Goal: Browse casually: Explore the website without a specific task or goal

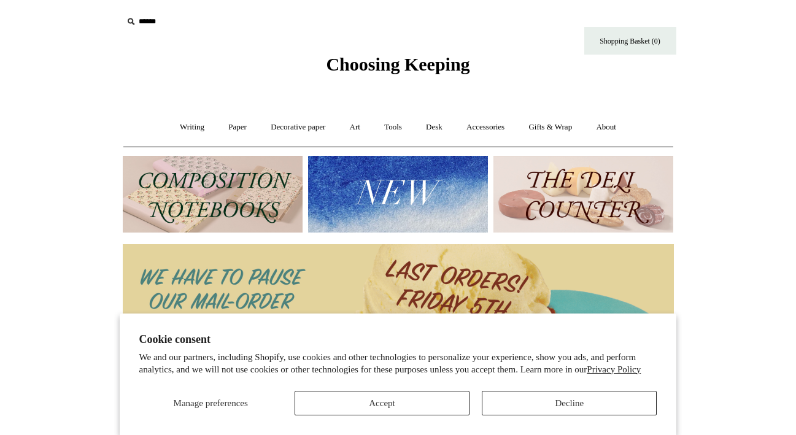
click at [419, 400] on button "Accept" at bounding box center [382, 403] width 175 height 25
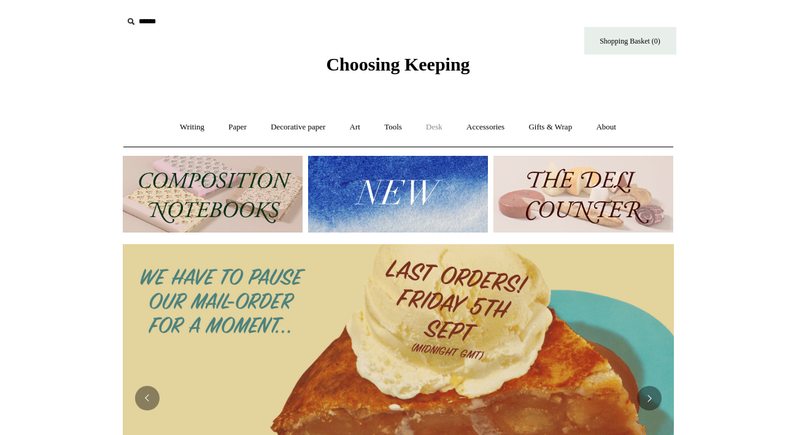
click at [439, 129] on link "Desk +" at bounding box center [434, 127] width 39 height 33
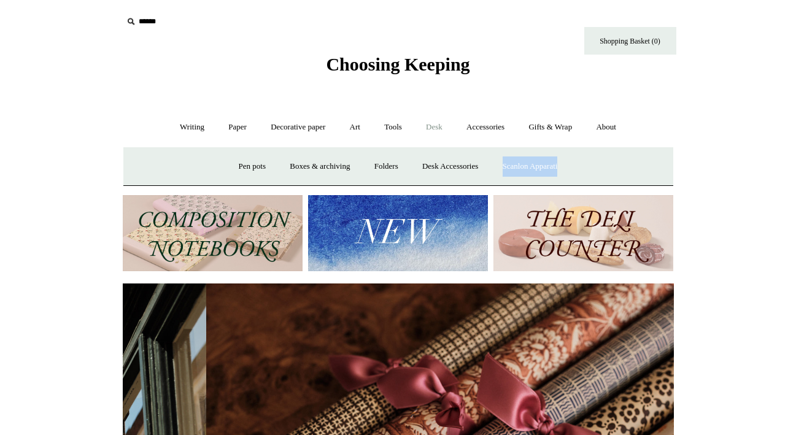
scroll to position [0, 1103]
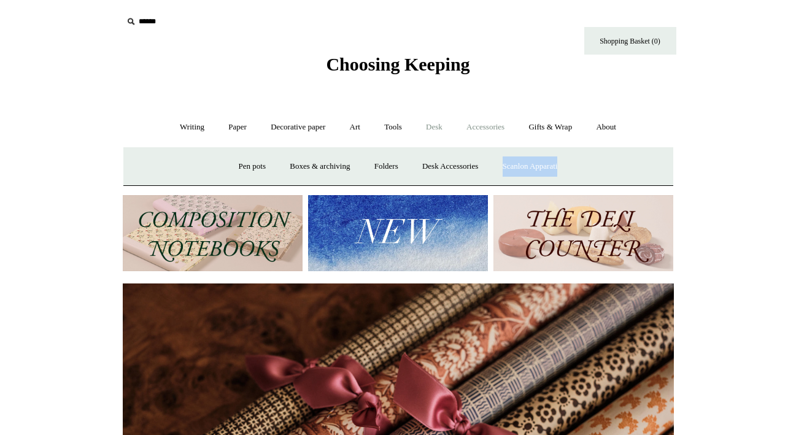
click at [502, 125] on link "Accessories +" at bounding box center [486, 127] width 60 height 33
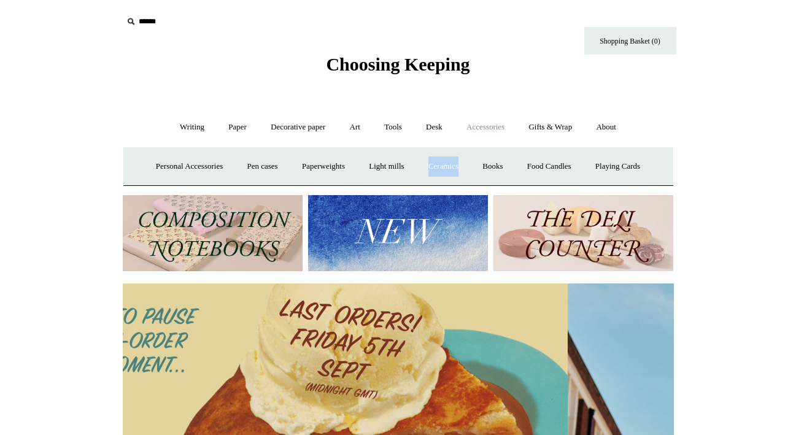
scroll to position [0, 0]
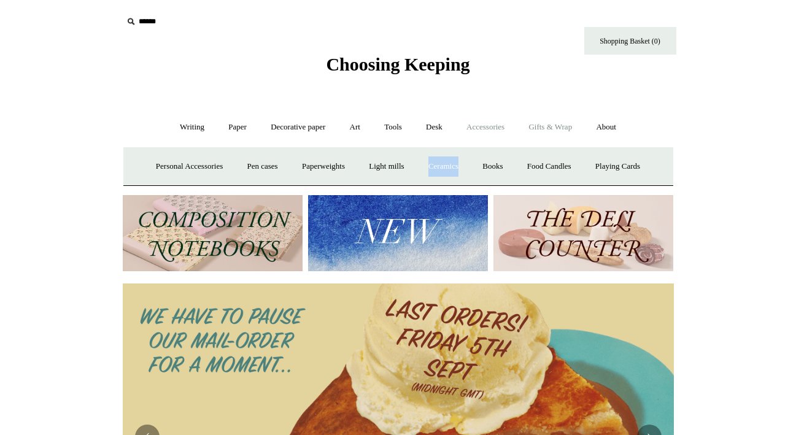
click at [554, 129] on link "Gifts & Wrap +" at bounding box center [551, 127] width 66 height 33
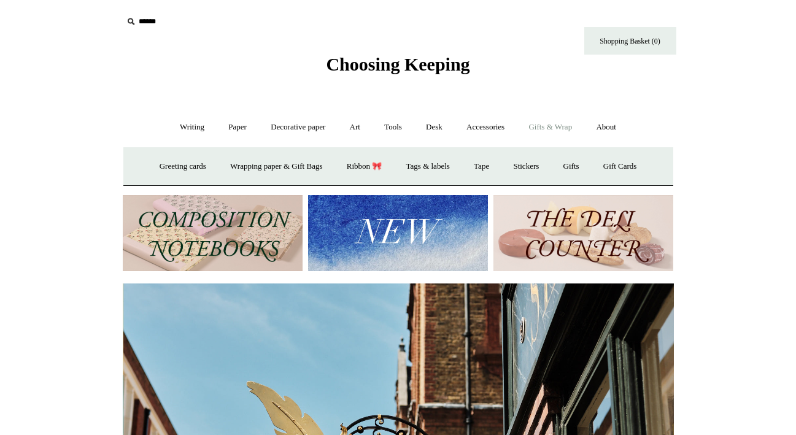
scroll to position [0, 551]
click at [579, 167] on link "Gifts +" at bounding box center [572, 166] width 38 height 33
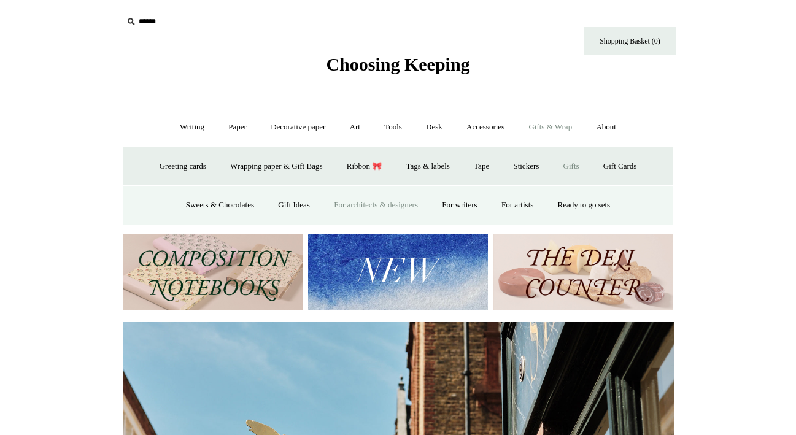
click at [399, 206] on link "For architects & designers" at bounding box center [376, 205] width 106 height 33
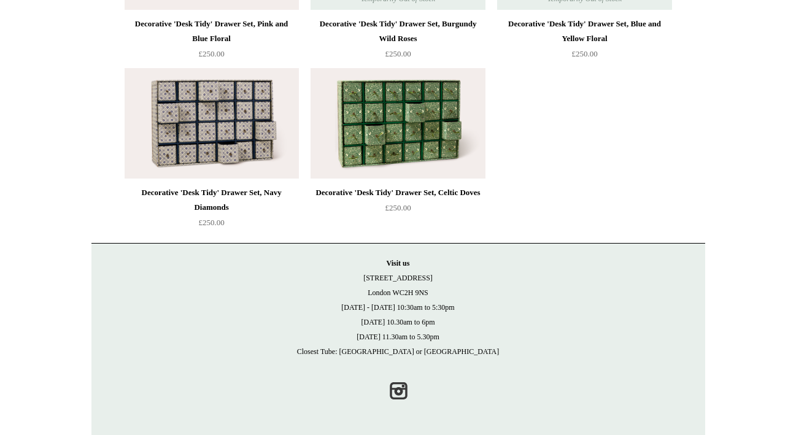
scroll to position [1948, 0]
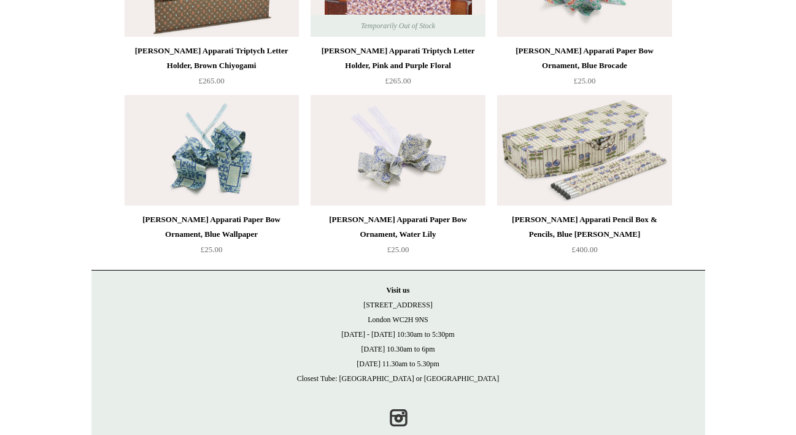
scroll to position [1100, 0]
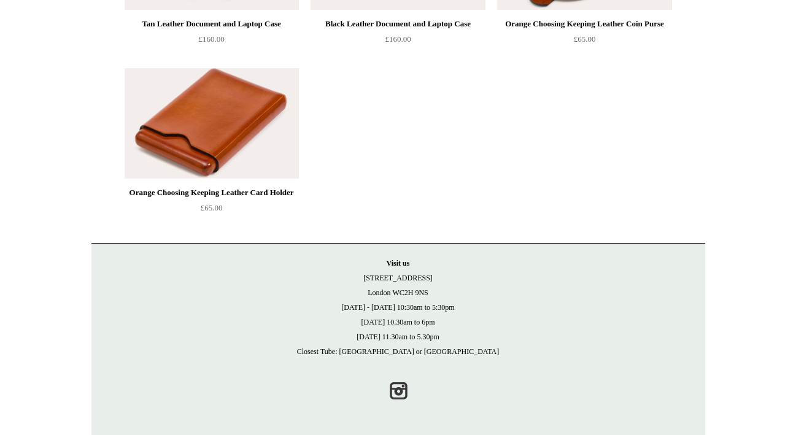
scroll to position [597, 0]
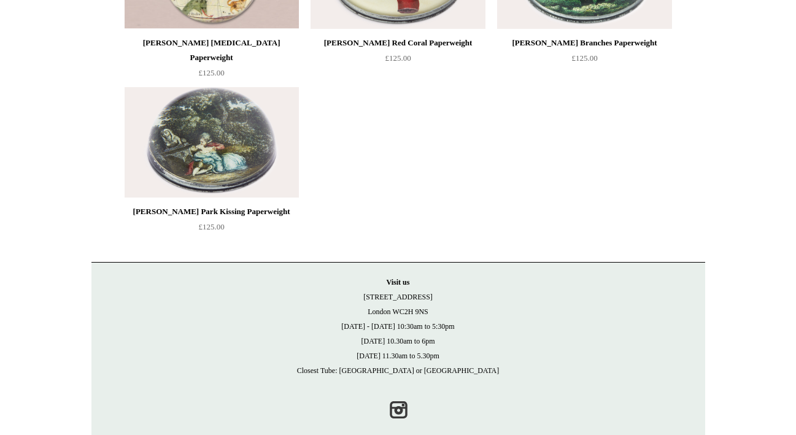
scroll to position [3458, 0]
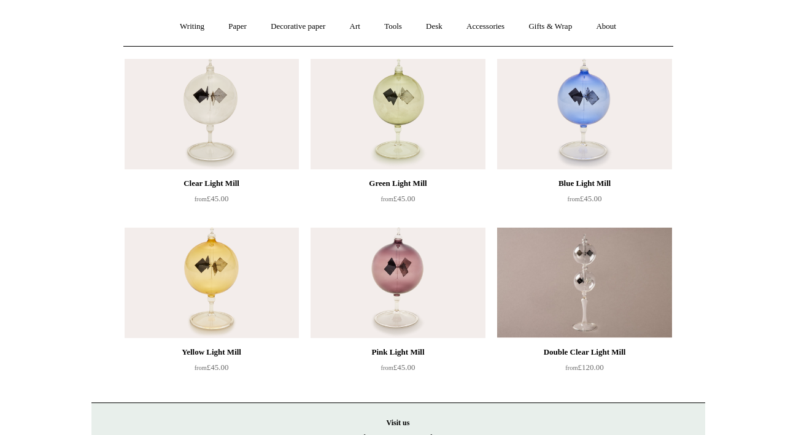
scroll to position [7, 0]
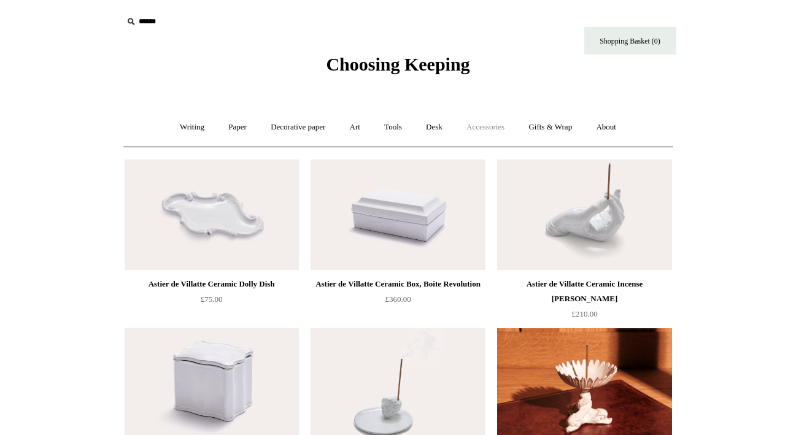
click at [488, 129] on link "Accessories +" at bounding box center [486, 127] width 60 height 33
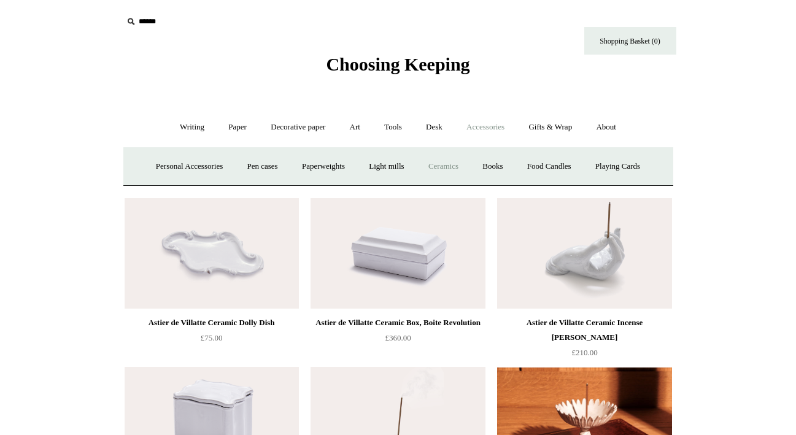
click at [446, 165] on link "Ceramics +" at bounding box center [443, 166] width 52 height 33
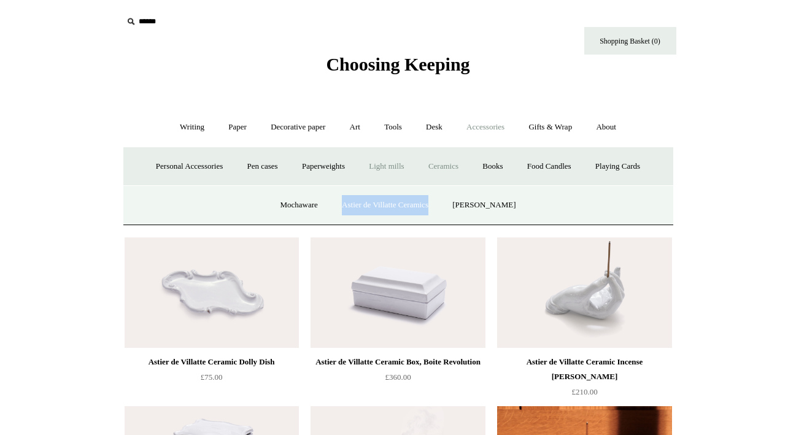
click at [390, 167] on link "Light mills" at bounding box center [386, 166] width 57 height 33
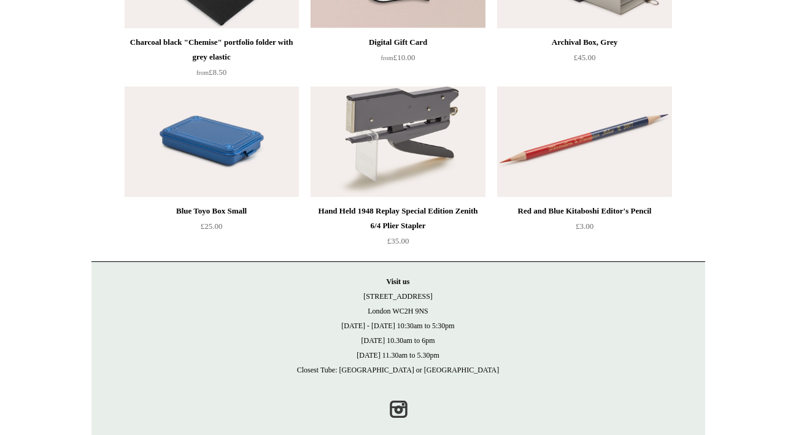
scroll to position [1263, 0]
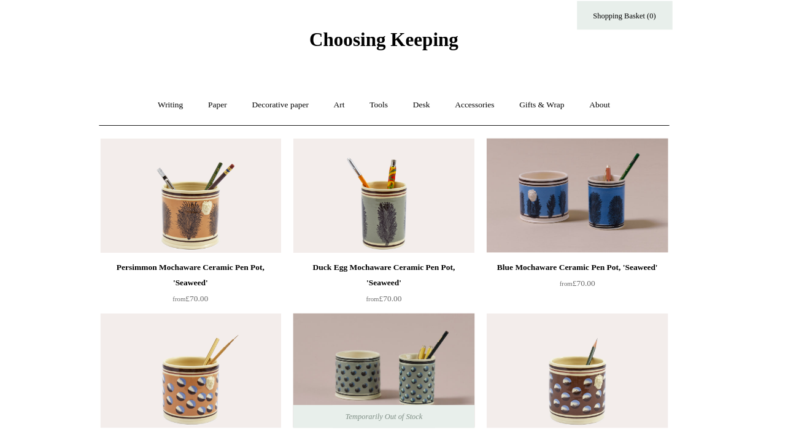
scroll to position [7, 0]
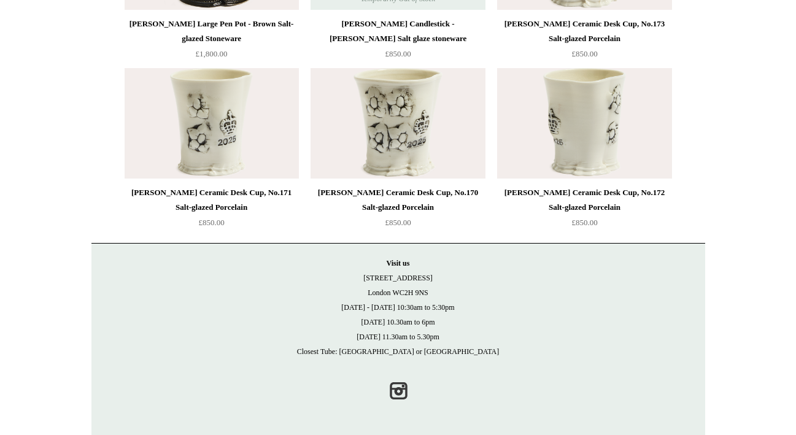
scroll to position [2961, 0]
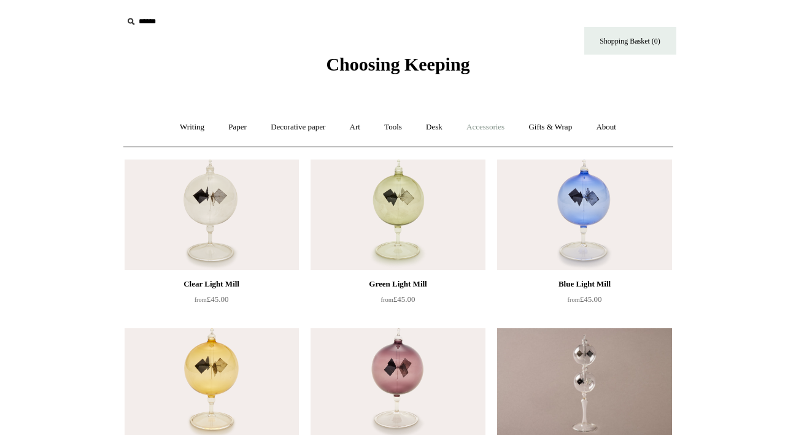
click at [492, 126] on link "Accessories +" at bounding box center [486, 127] width 60 height 33
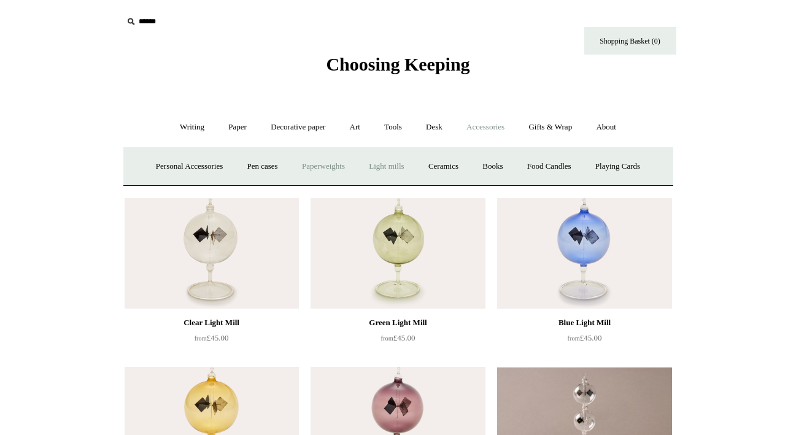
click at [318, 165] on link "Paperweights +" at bounding box center [323, 166] width 65 height 33
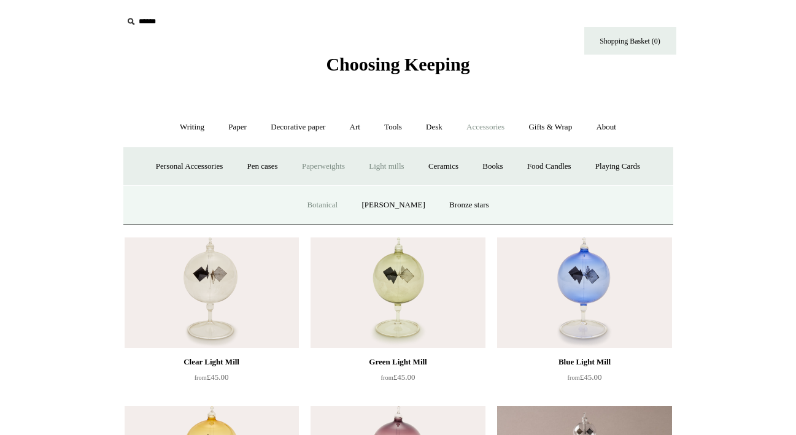
click at [335, 208] on link "Botanical" at bounding box center [322, 205] width 53 height 33
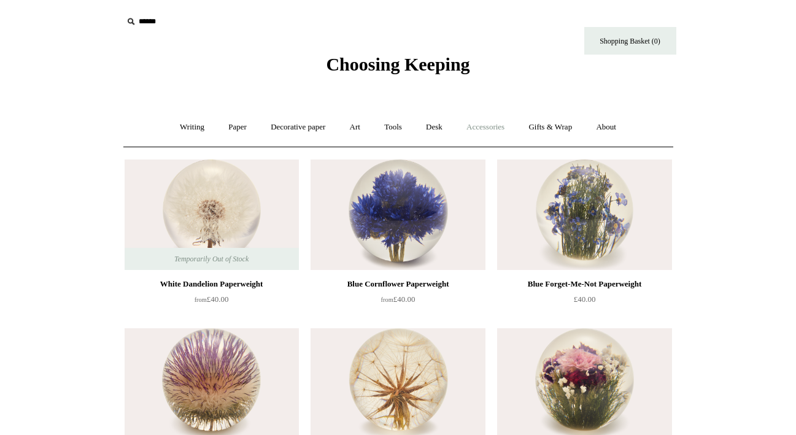
click at [484, 126] on link "Accessories +" at bounding box center [486, 127] width 60 height 33
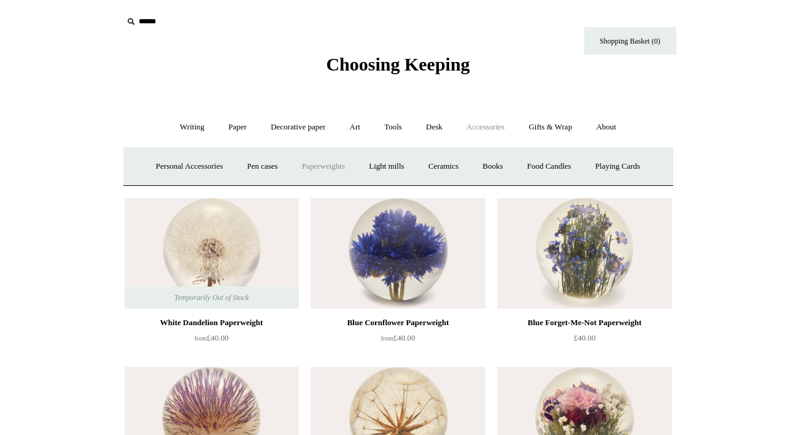
click at [319, 164] on link "Paperweights +" at bounding box center [323, 166] width 65 height 33
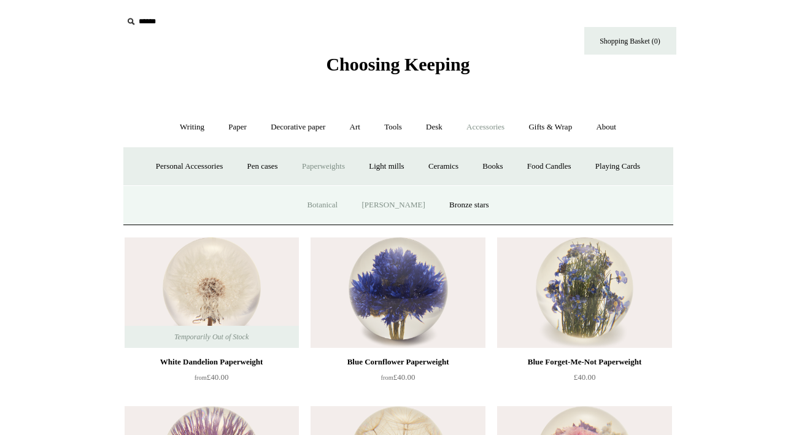
click at [387, 206] on link "[PERSON_NAME]" at bounding box center [393, 205] width 85 height 33
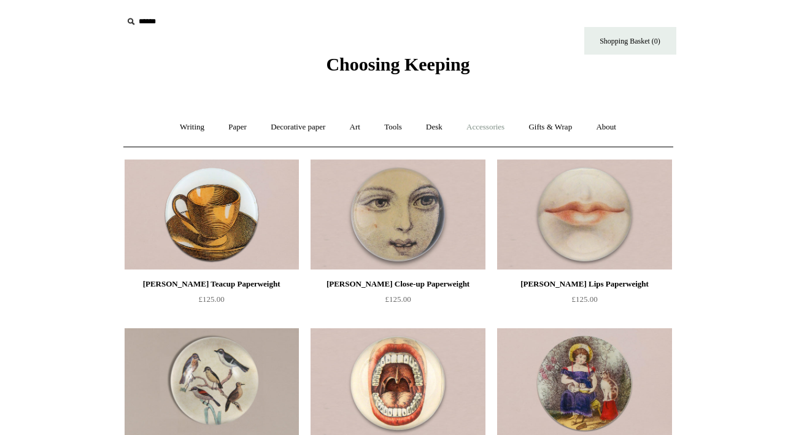
click at [489, 124] on link "Accessories +" at bounding box center [486, 127] width 60 height 33
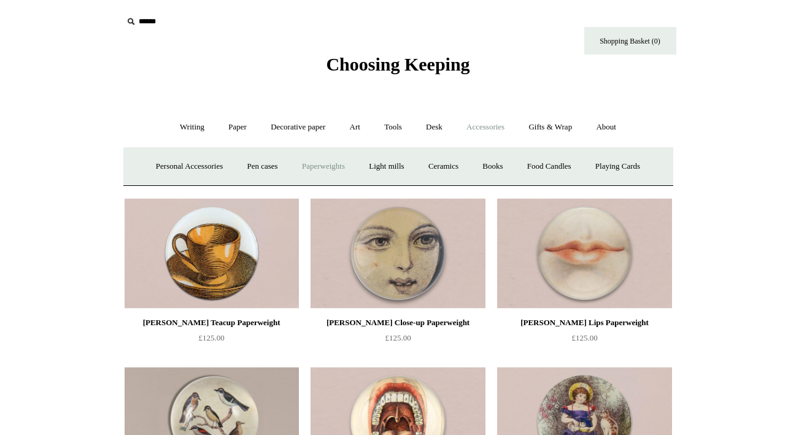
click at [316, 165] on link "Paperweights +" at bounding box center [323, 166] width 65 height 33
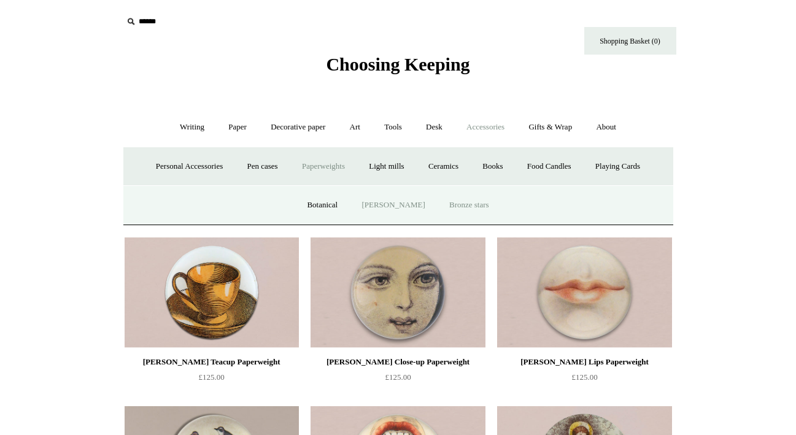
click at [468, 206] on link "Bronze stars" at bounding box center [469, 205] width 62 height 33
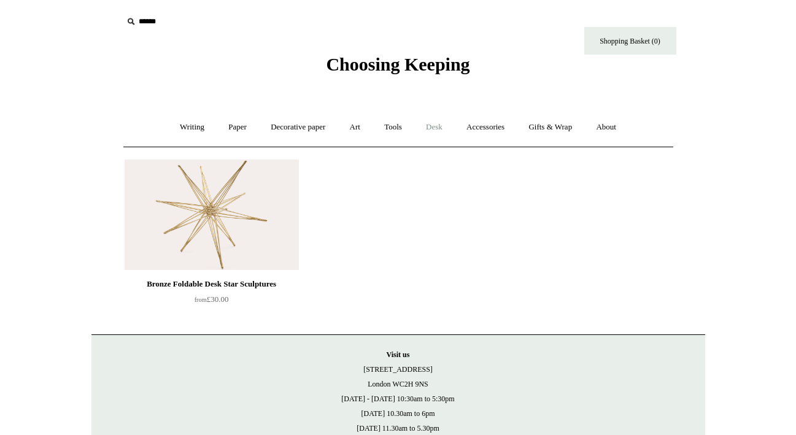
click at [445, 120] on link "Desk +" at bounding box center [434, 127] width 39 height 33
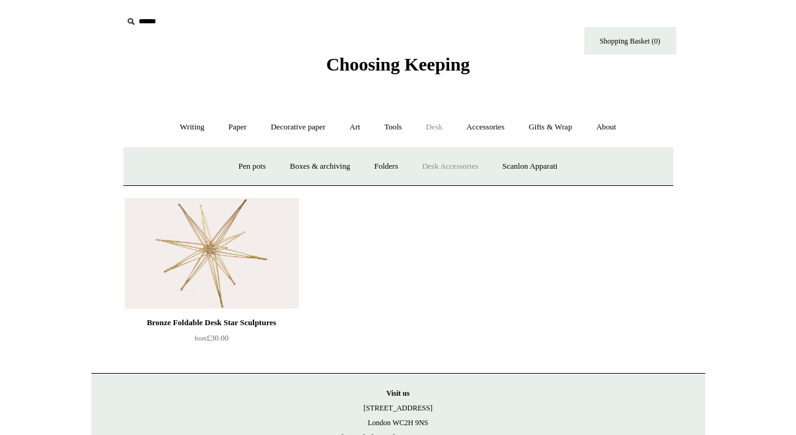
click at [445, 166] on link "Desk Accessories" at bounding box center [450, 166] width 78 height 33
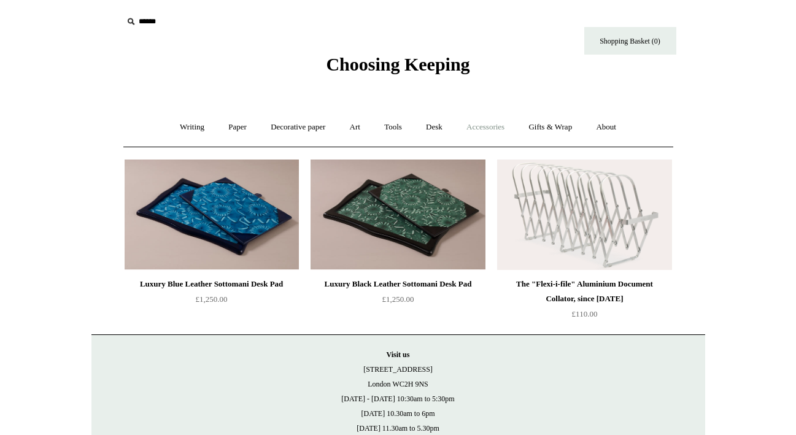
click at [491, 133] on link "Accessories +" at bounding box center [486, 127] width 60 height 33
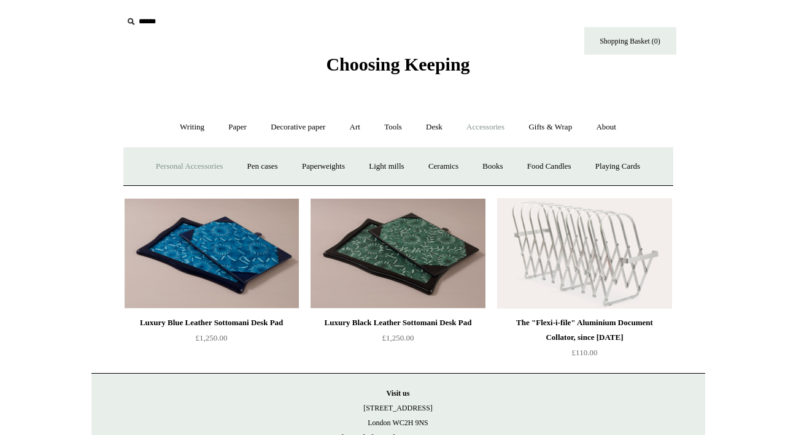
click at [159, 165] on link "Personal Accessories +" at bounding box center [189, 166] width 89 height 33
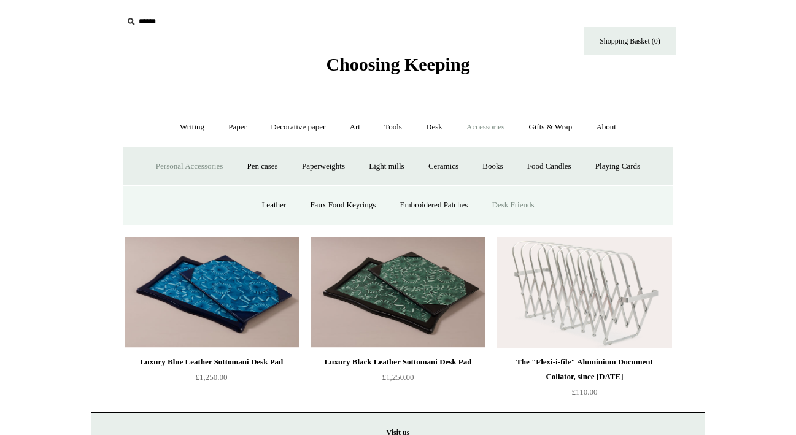
click at [500, 206] on link "Desk Friends" at bounding box center [513, 205] width 64 height 33
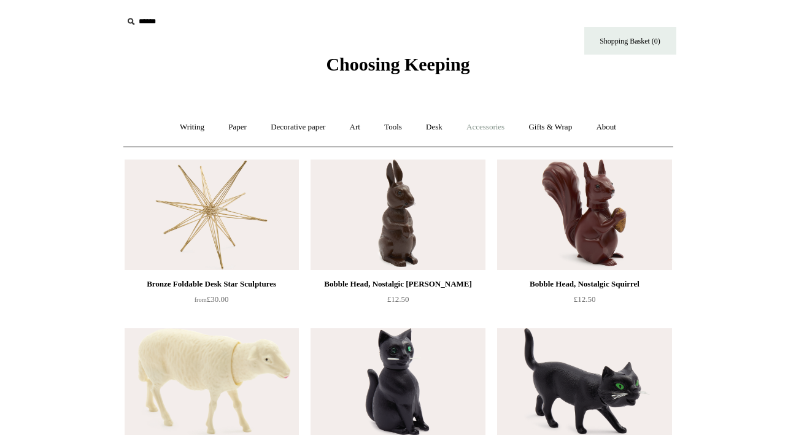
click at [497, 131] on link "Accessories +" at bounding box center [486, 127] width 60 height 33
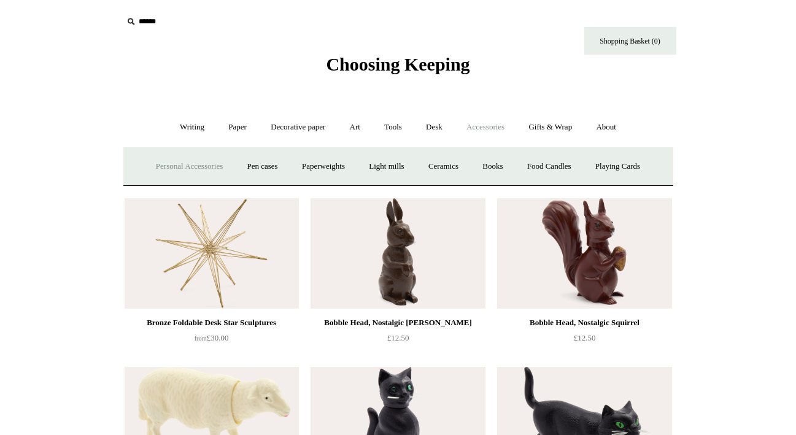
click at [192, 162] on link "Personal Accessories +" at bounding box center [189, 166] width 89 height 33
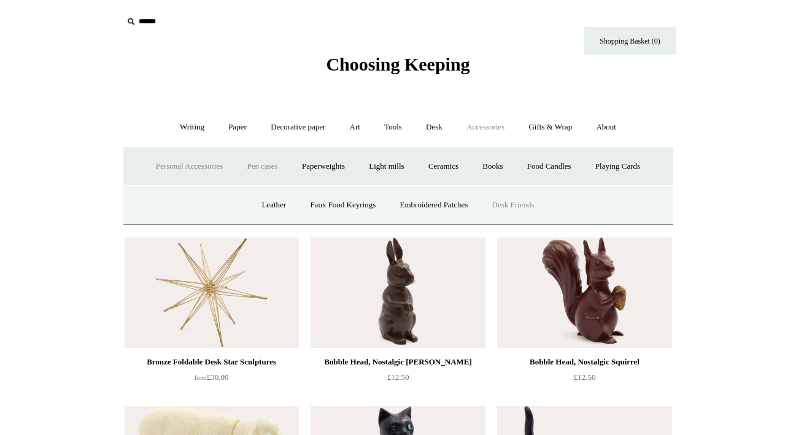
click at [255, 167] on link "Pen cases" at bounding box center [262, 166] width 53 height 33
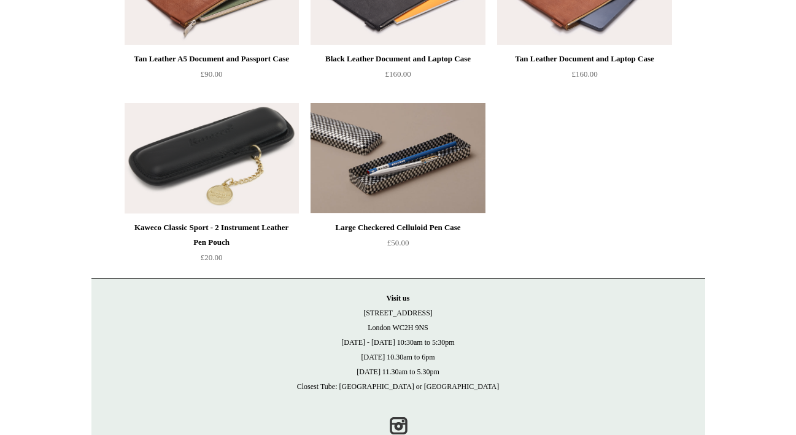
scroll to position [1441, 0]
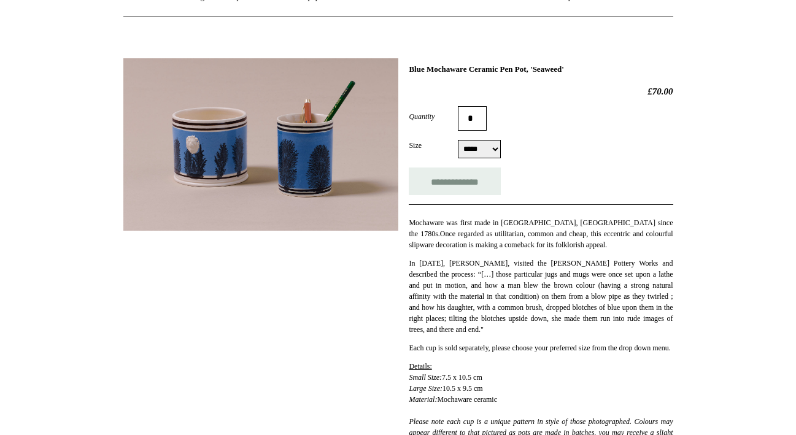
scroll to position [64, 0]
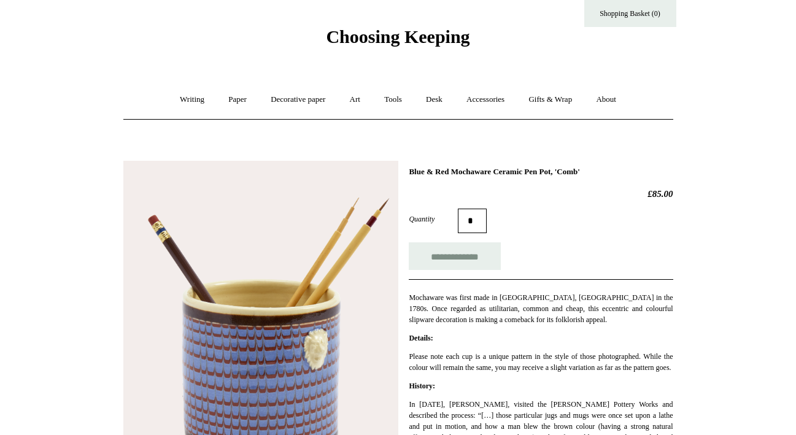
scroll to position [79, 0]
